Goal: Transaction & Acquisition: Purchase product/service

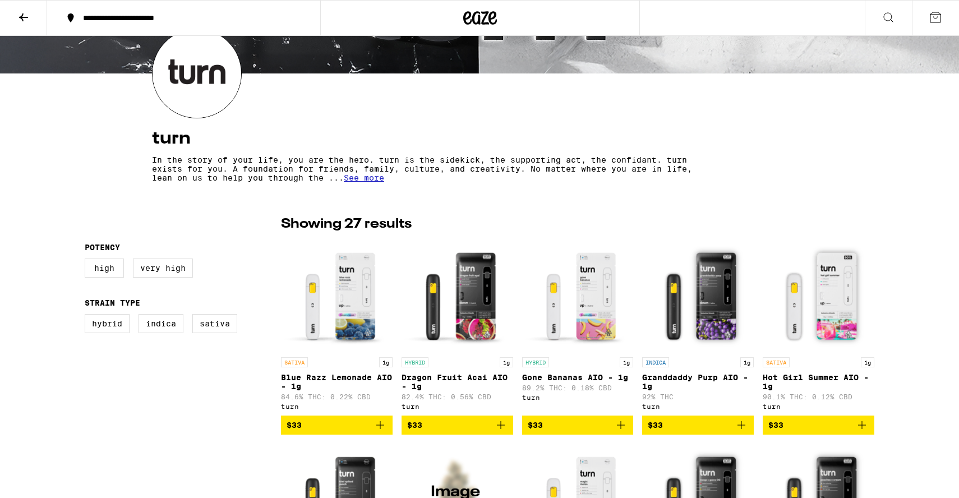
scroll to position [122, 0]
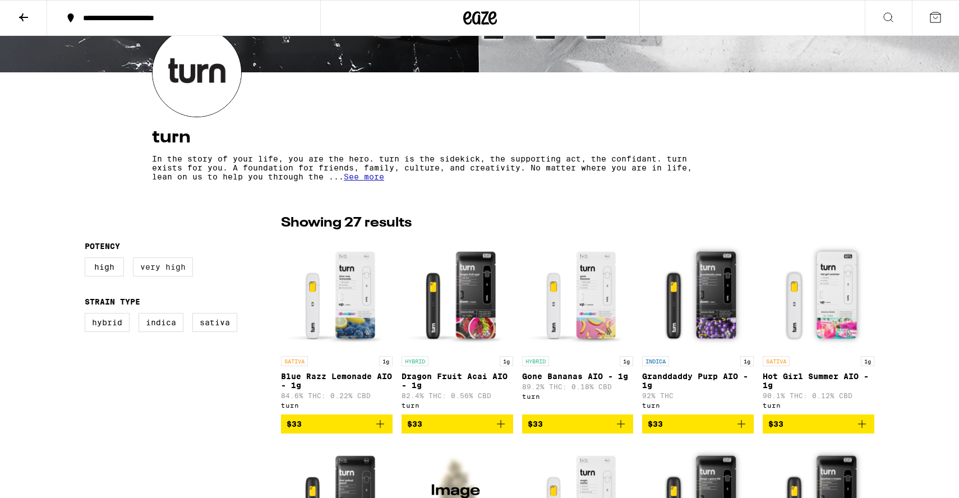
click at [168, 275] on label "Very High" at bounding box center [163, 266] width 60 height 19
click at [87, 260] on input "Very High" at bounding box center [87, 259] width 1 height 1
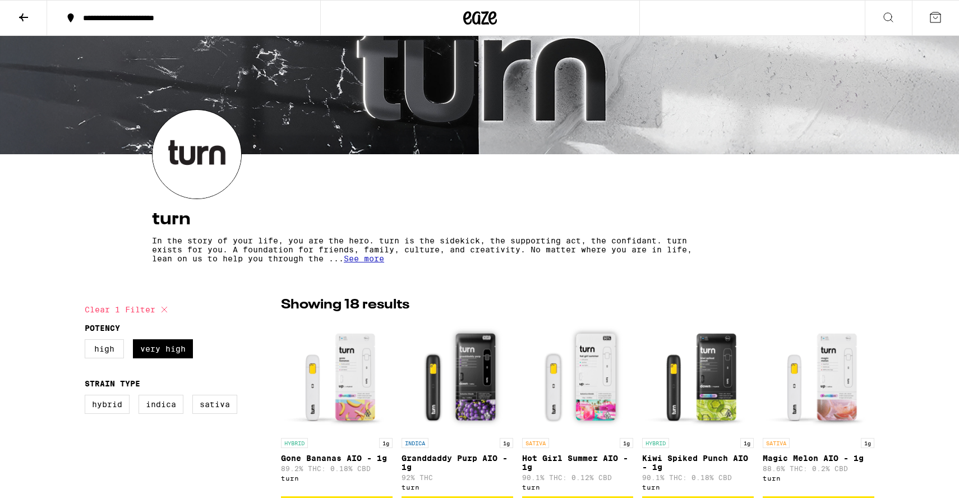
scroll to position [59, 0]
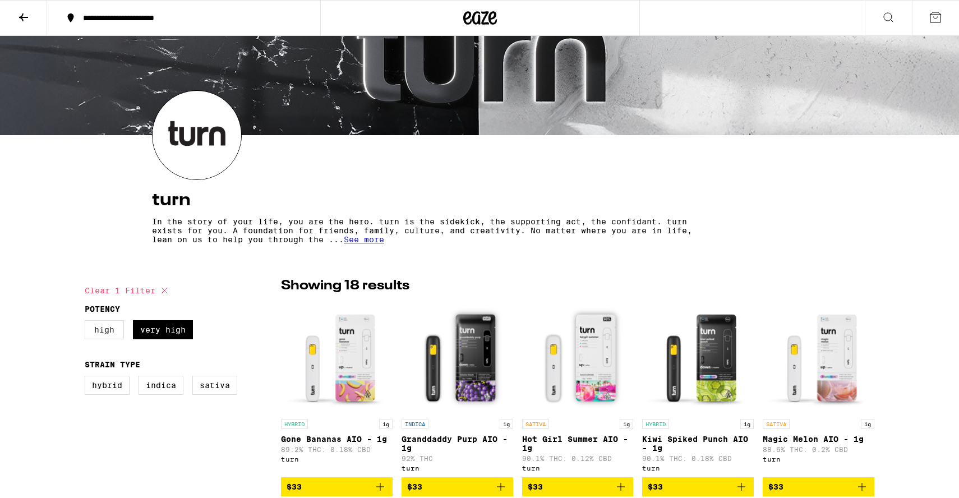
click at [108, 327] on label "High" at bounding box center [104, 329] width 39 height 19
click at [87, 322] on input "High" at bounding box center [87, 322] width 1 height 1
checkbox input "true"
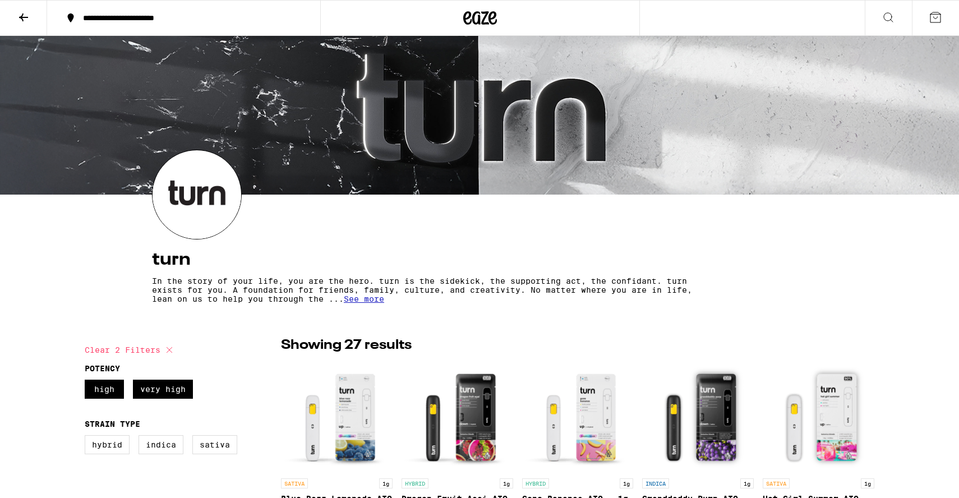
click at [26, 25] on button at bounding box center [23, 18] width 47 height 35
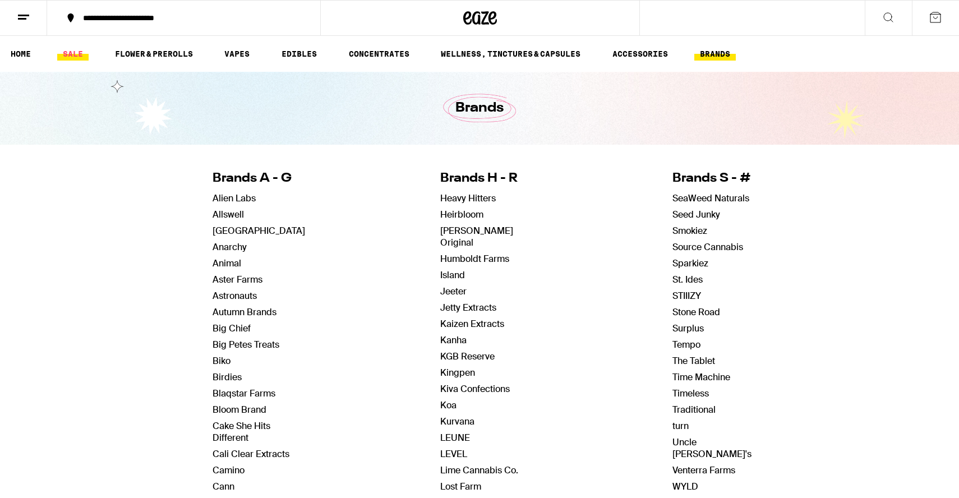
click at [77, 51] on link "SALE" at bounding box center [72, 53] width 31 height 13
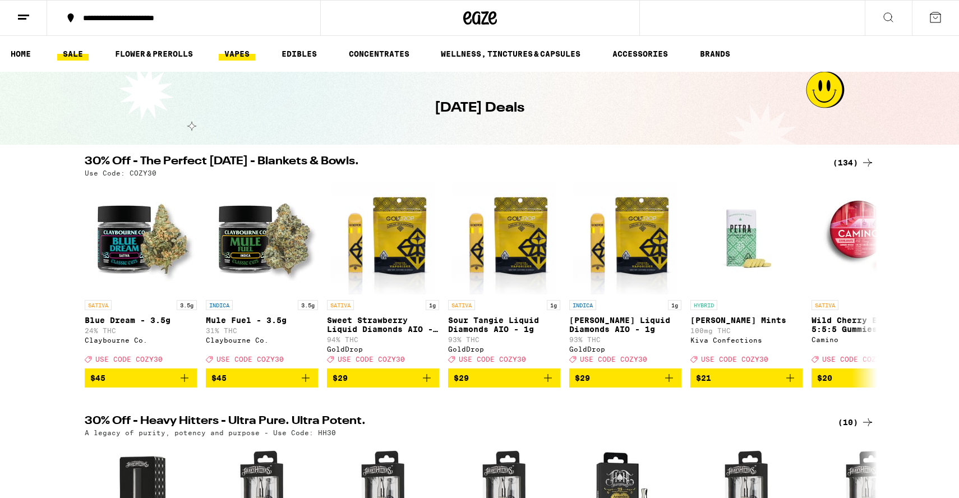
click at [229, 48] on link "VAPES" at bounding box center [237, 53] width 36 height 13
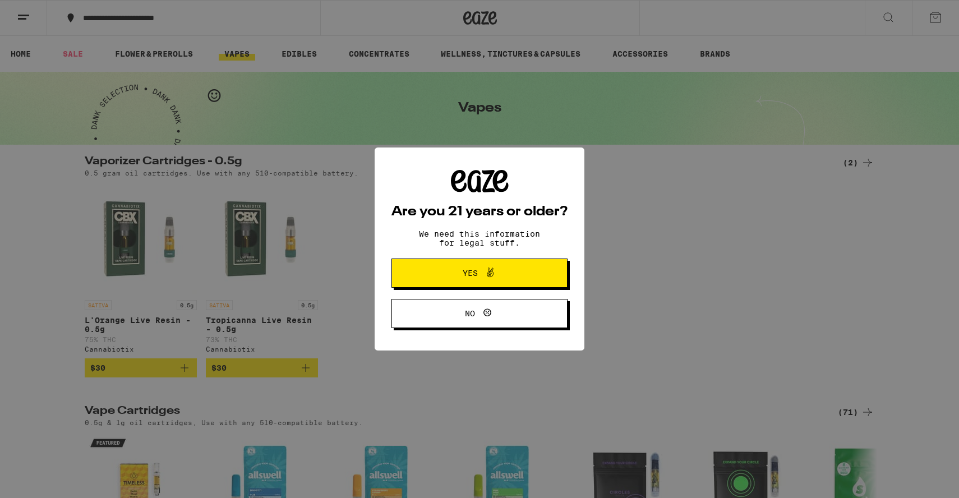
click at [518, 273] on span "Yes" at bounding box center [479, 273] width 85 height 15
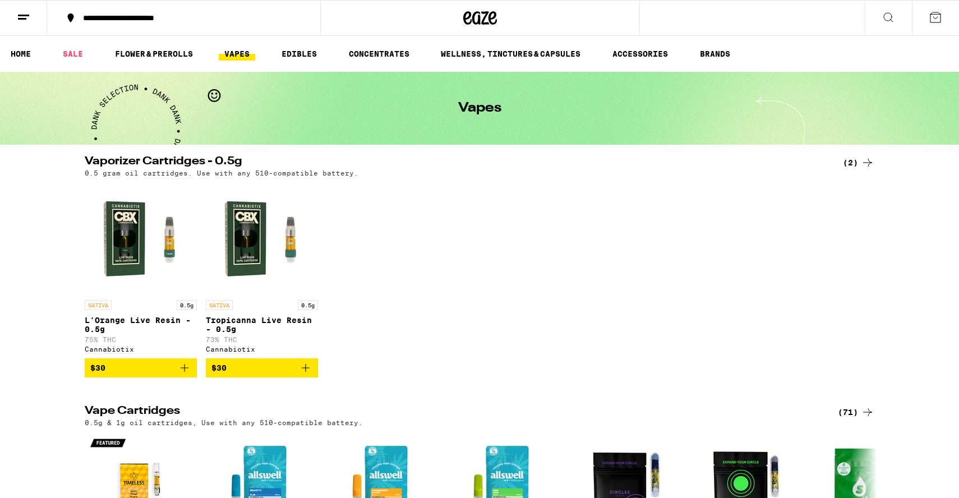
click at [239, 49] on link "VAPES" at bounding box center [237, 53] width 36 height 13
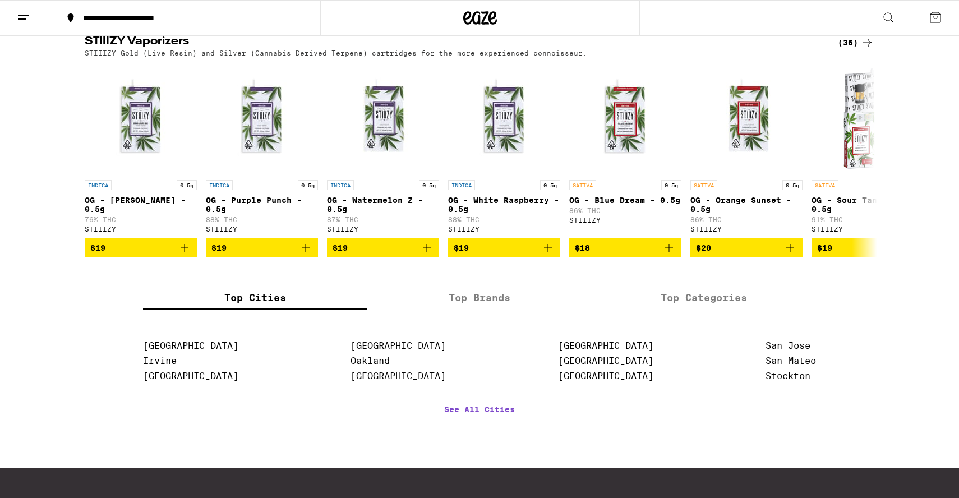
scroll to position [1121, 0]
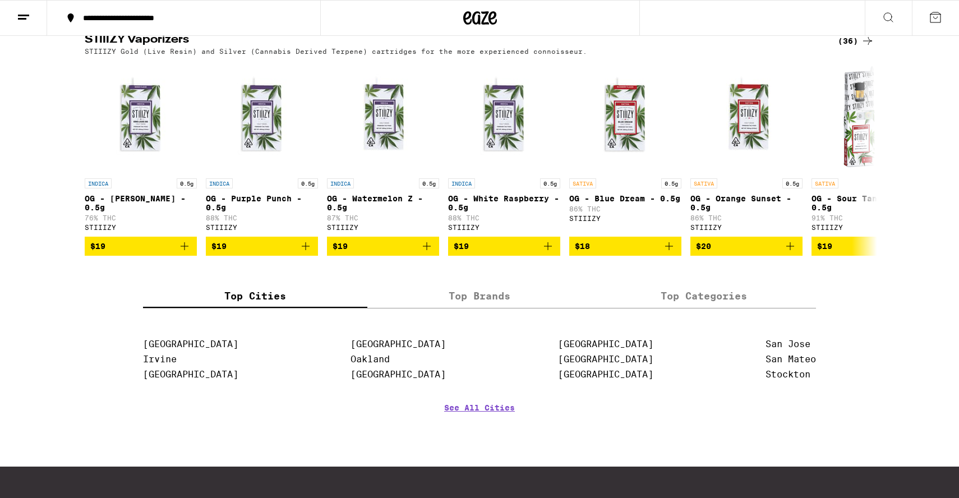
click at [514, 308] on label "Top Brands" at bounding box center [479, 296] width 224 height 24
click at [0, 0] on input "Top Brands" at bounding box center [0, 0] width 0 height 0
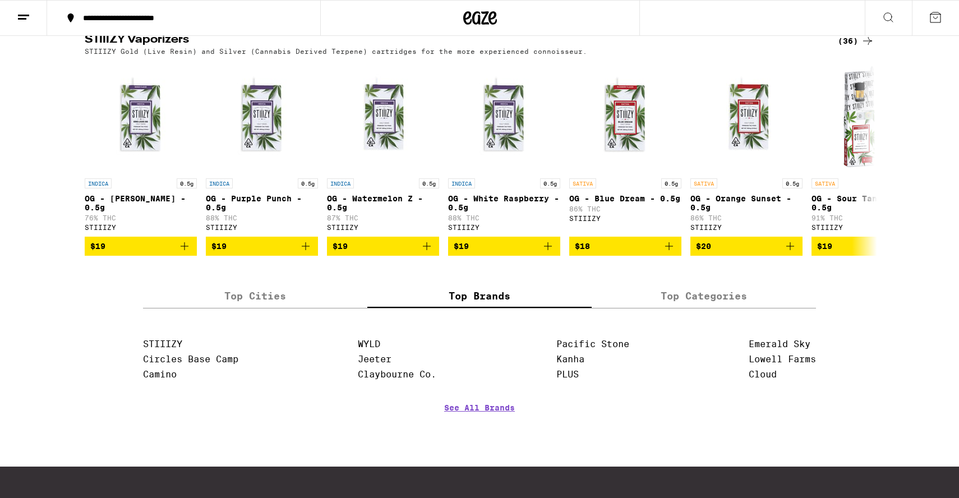
click at [699, 308] on label "Top Categories" at bounding box center [704, 296] width 224 height 24
click at [0, 0] on input "Top Categories" at bounding box center [0, 0] width 0 height 0
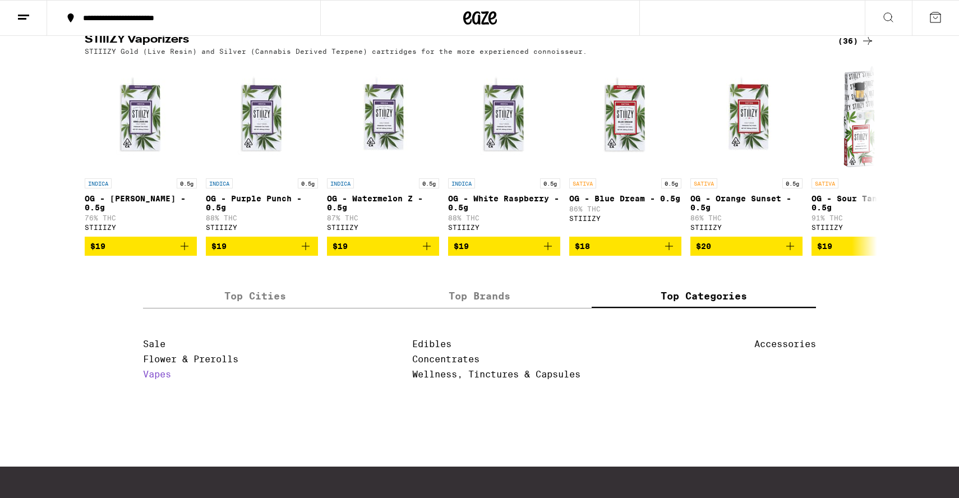
click at [163, 380] on link "Vapes" at bounding box center [157, 374] width 28 height 11
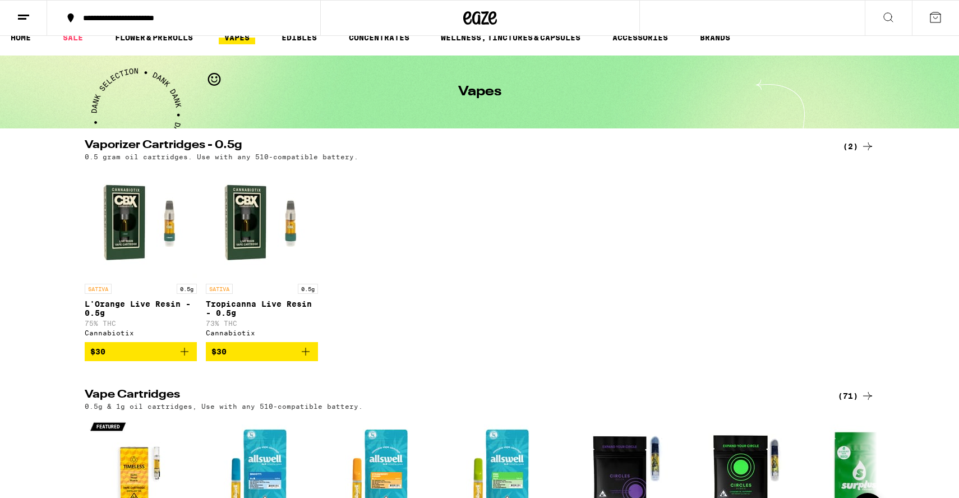
scroll to position [0, 0]
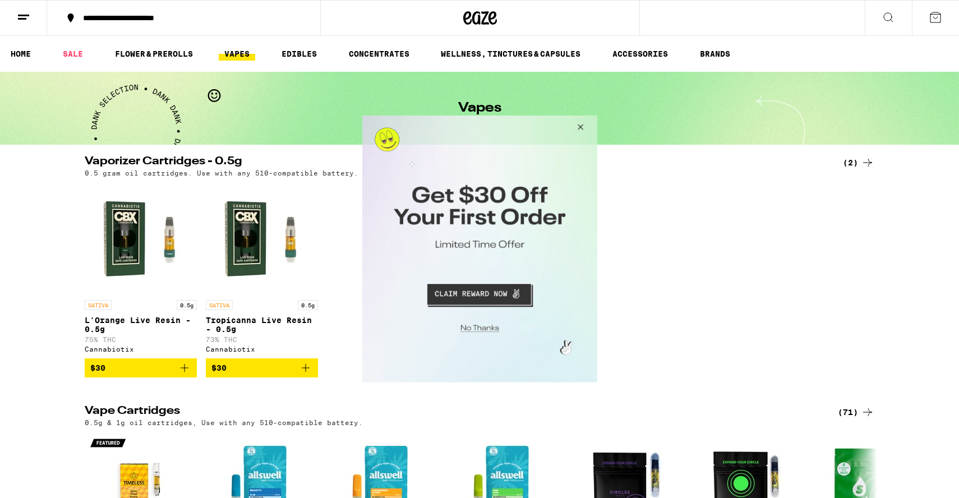
click at [580, 126] on button "Close Modal" at bounding box center [578, 129] width 30 height 27
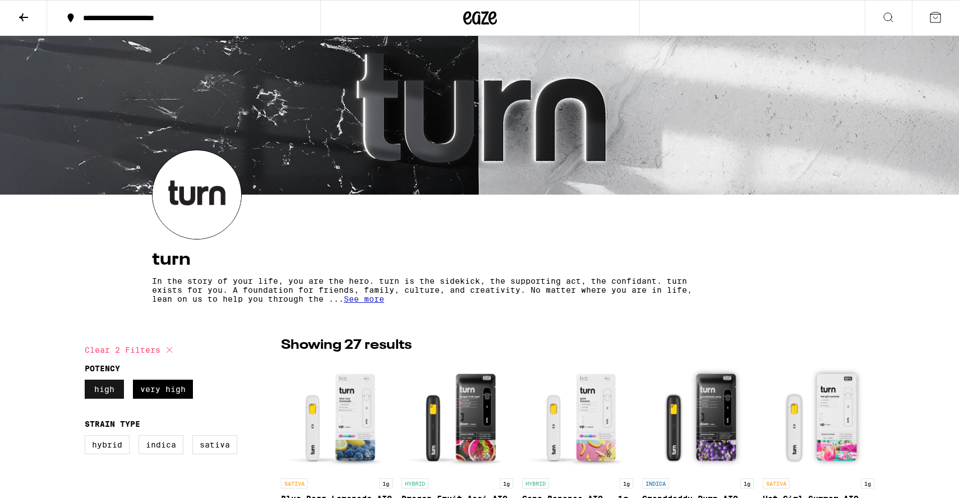
click at [100, 389] on label "High" at bounding box center [104, 389] width 39 height 19
click at [87, 382] on input "High" at bounding box center [87, 381] width 1 height 1
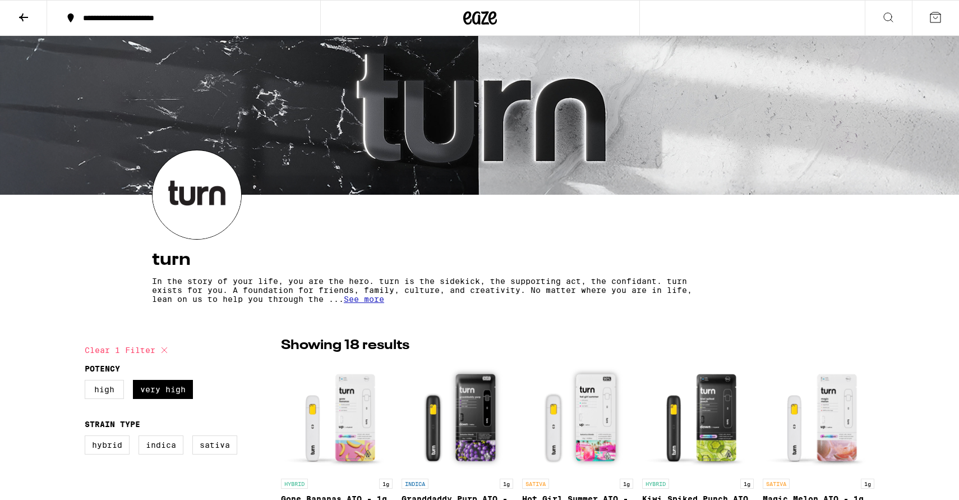
click at [187, 206] on img at bounding box center [197, 194] width 89 height 89
click at [105, 391] on label "High" at bounding box center [104, 389] width 39 height 19
click at [87, 382] on input "High" at bounding box center [87, 381] width 1 height 1
checkbox input "true"
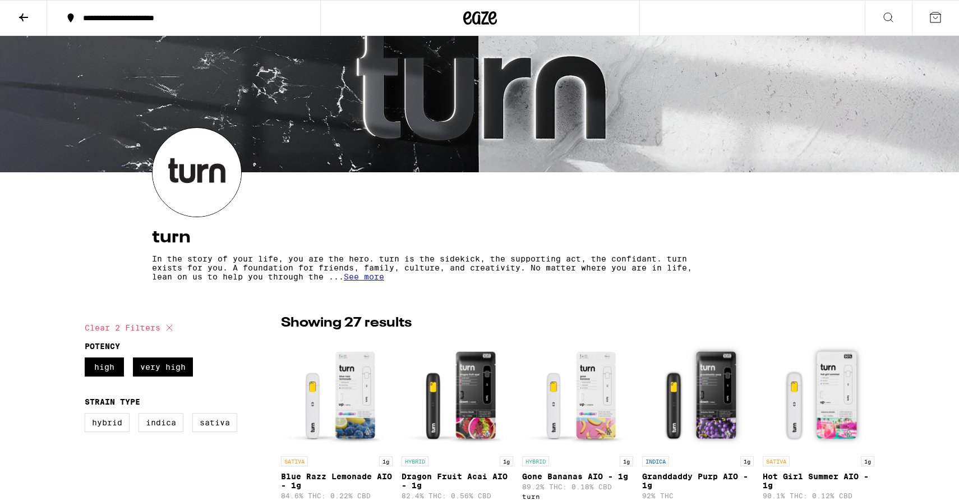
scroll to position [17, 0]
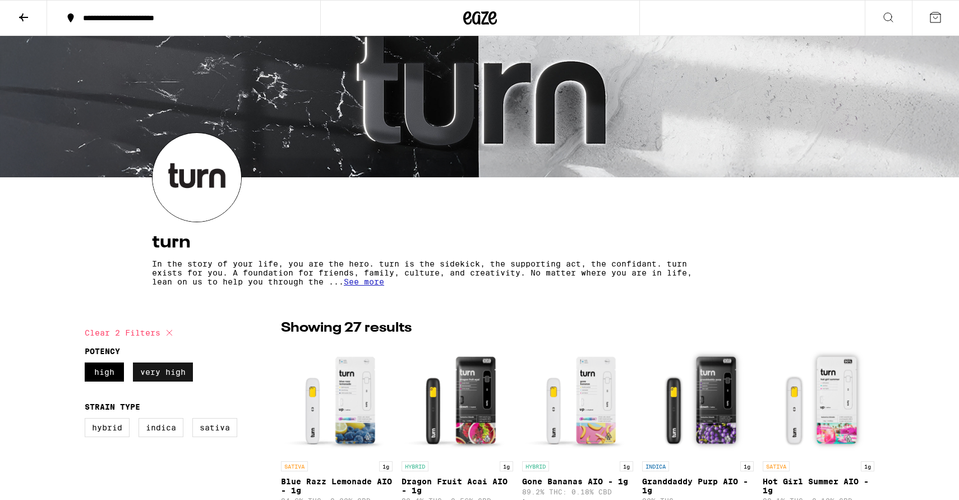
click at [178, 367] on label "Very High" at bounding box center [163, 371] width 60 height 19
click at [87, 365] on input "Very High" at bounding box center [87, 364] width 1 height 1
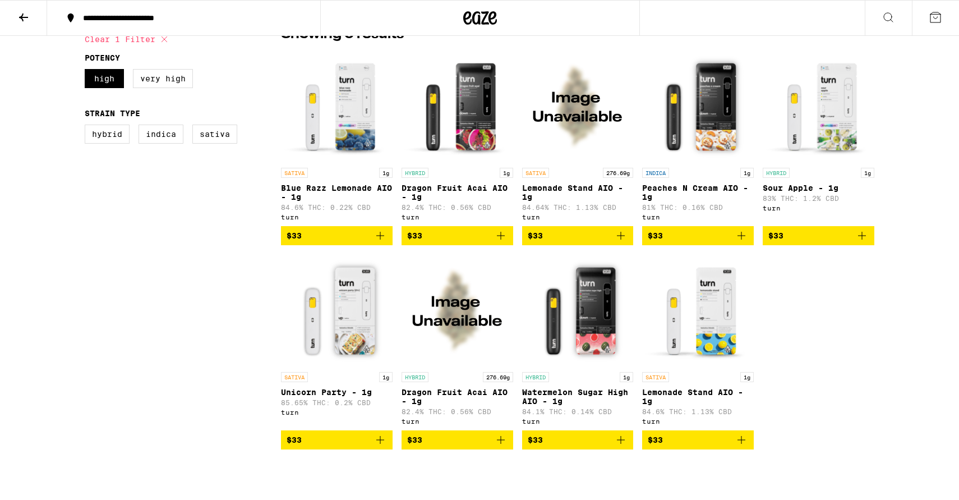
scroll to position [313, 0]
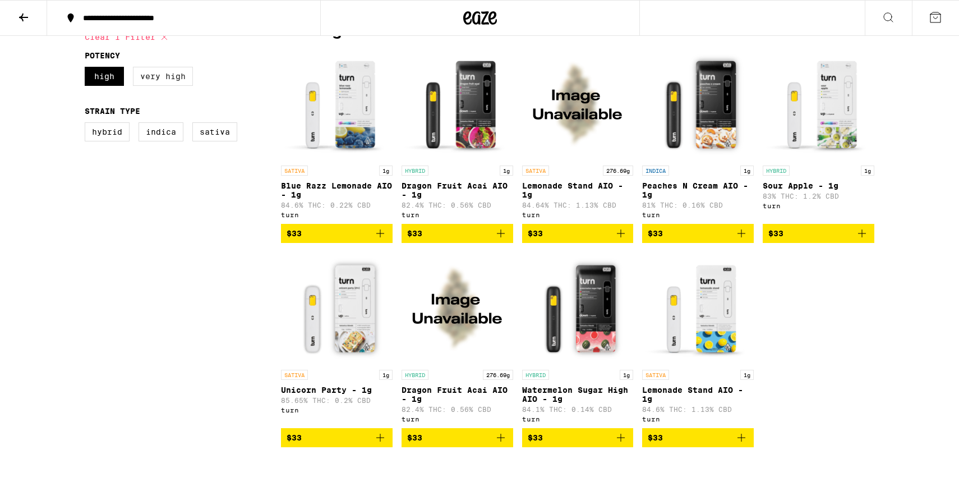
click at [157, 75] on label "Very High" at bounding box center [163, 76] width 60 height 19
click at [87, 69] on input "Very High" at bounding box center [87, 68] width 1 height 1
checkbox input "true"
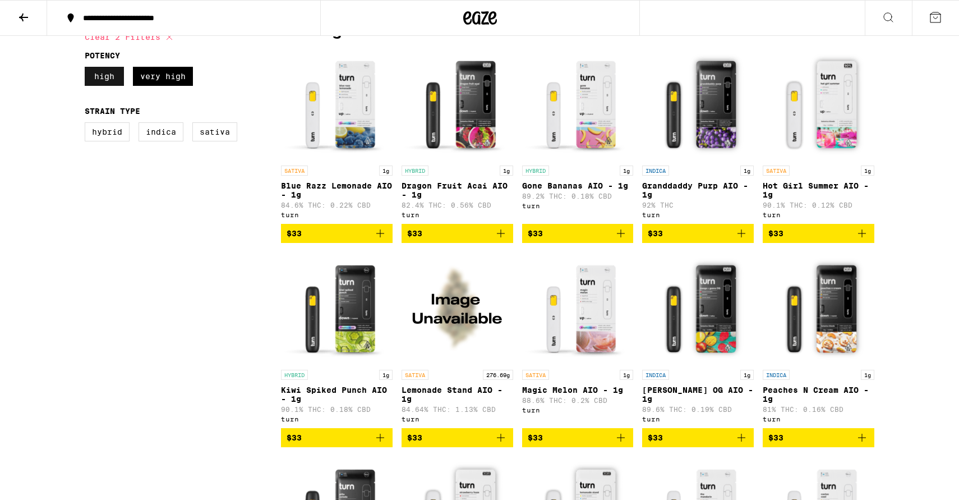
click at [109, 75] on label "High" at bounding box center [104, 76] width 39 height 19
click at [87, 69] on input "High" at bounding box center [87, 68] width 1 height 1
checkbox input "false"
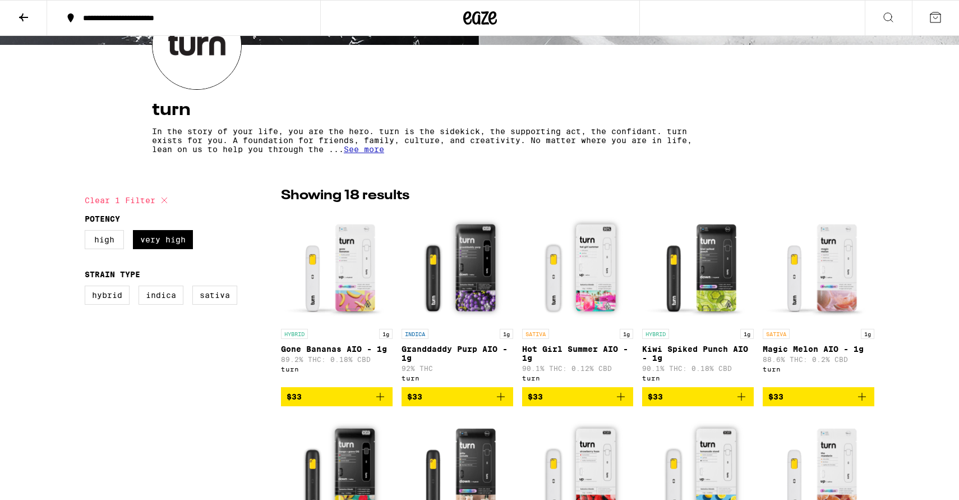
scroll to position [150, 0]
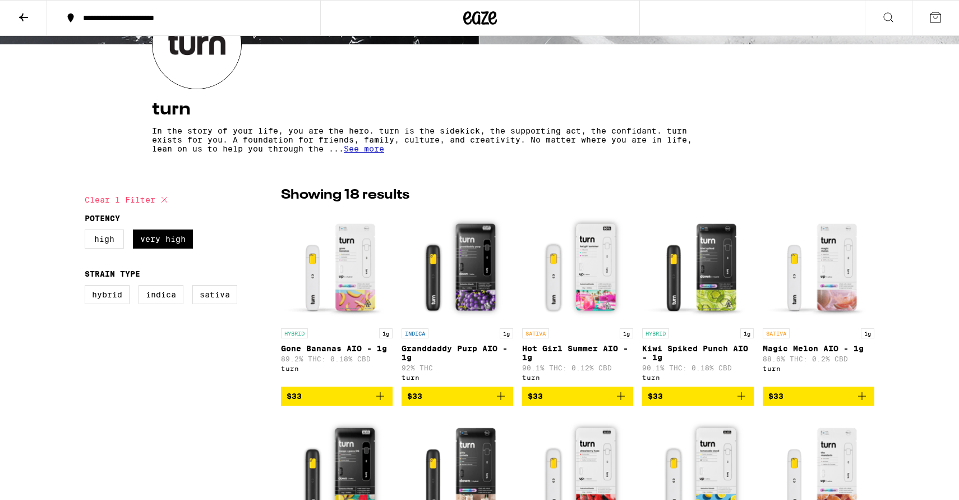
click at [324, 268] on img "Open page for Gone Bananas AIO - 1g from turn" at bounding box center [337, 266] width 112 height 112
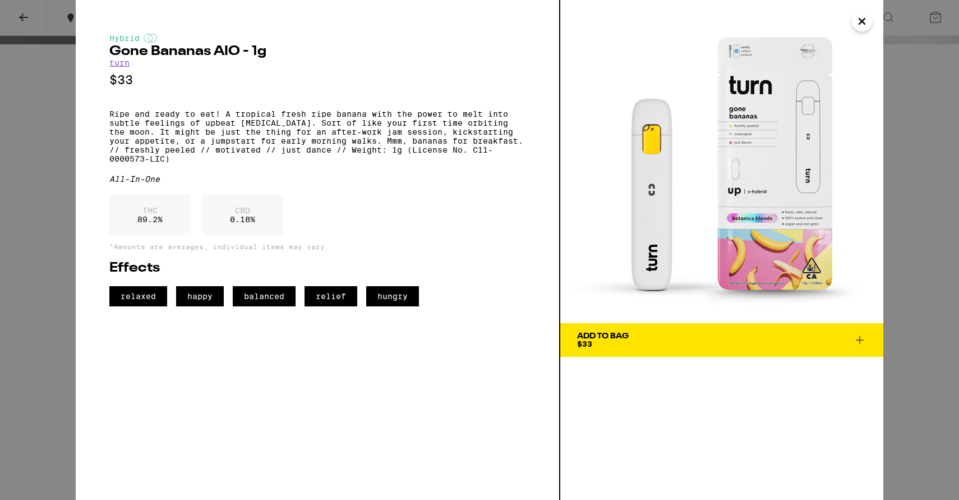
click at [863, 21] on icon "Close" at bounding box center [861, 21] width 13 height 17
